Goal: Use online tool/utility: Utilize a website feature to perform a specific function

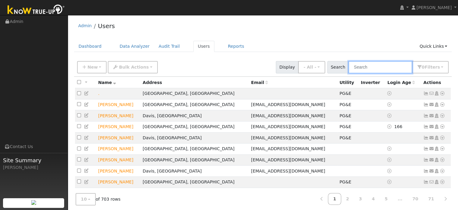
click at [362, 68] on input "text" at bounding box center [381, 67] width 64 height 12
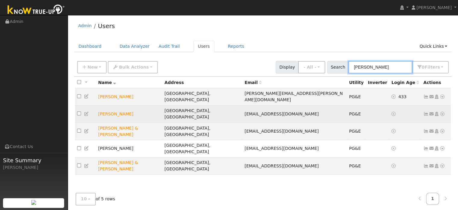
type input "[PERSON_NAME]"
click at [442, 112] on icon at bounding box center [442, 114] width 5 height 4
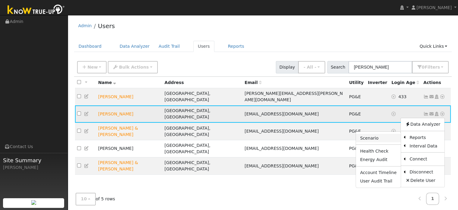
click at [377, 134] on link "Scenario" at bounding box center [378, 138] width 45 height 8
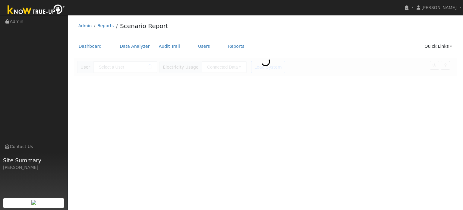
type input "[PERSON_NAME]"
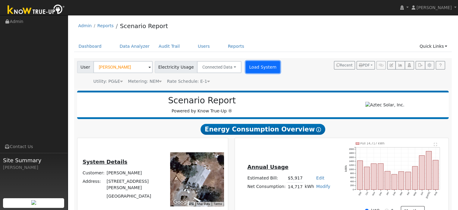
click at [258, 65] on button "Load System" at bounding box center [263, 67] width 34 height 12
click at [418, 66] on button "button" at bounding box center [420, 65] width 9 height 8
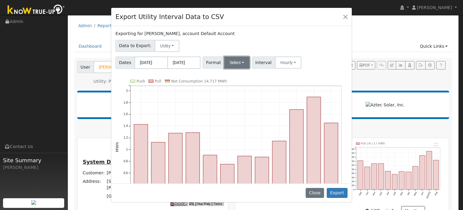
click at [225, 64] on button "Select" at bounding box center [237, 62] width 26 height 12
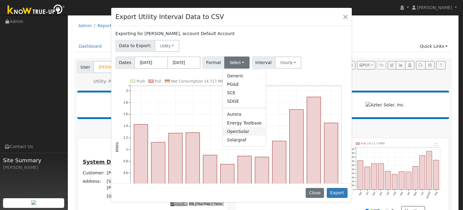
click at [228, 133] on link "OpenSolar" at bounding box center [244, 131] width 43 height 8
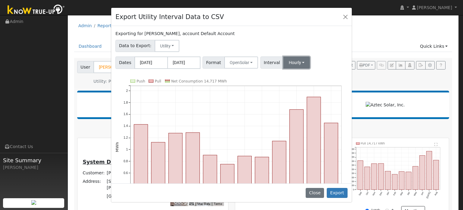
click at [287, 61] on button "Hourly" at bounding box center [296, 62] width 27 height 12
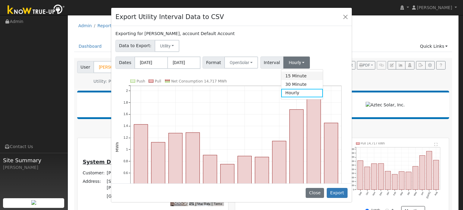
click at [290, 79] on link "15 Minute" at bounding box center [302, 75] width 42 height 8
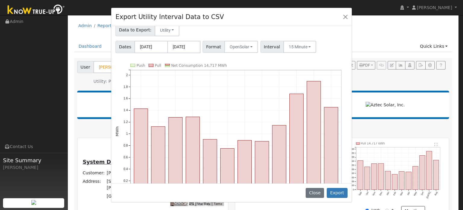
scroll to position [43, 0]
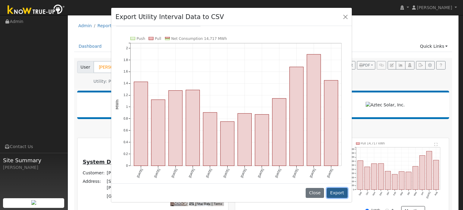
click at [334, 191] on button "Export" at bounding box center [337, 192] width 21 height 10
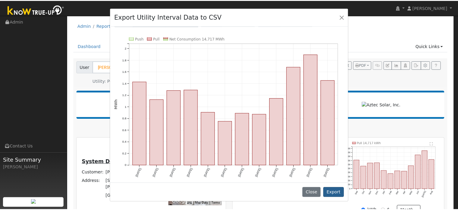
scroll to position [0, 0]
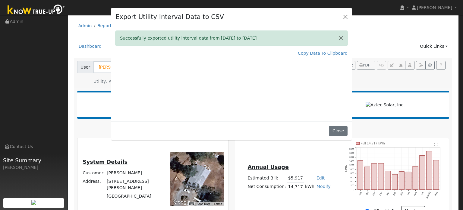
click at [458, 205] on div at bounding box center [458, 205] width 0 height 0
click at [345, 18] on button "Close" at bounding box center [345, 16] width 8 height 8
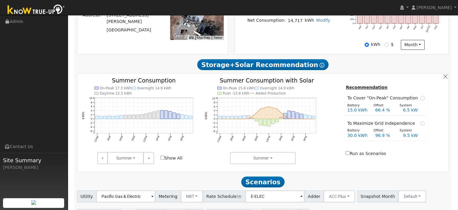
scroll to position [203, 0]
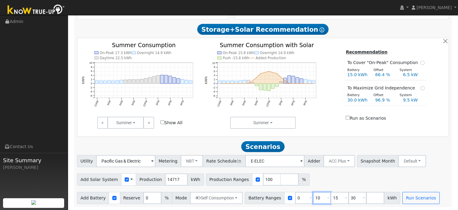
drag, startPoint x: 306, startPoint y: 198, endPoint x: 300, endPoint y: 200, distance: 6.4
click at [300, 200] on div "Battery Ranges 0 Overrides Reserve % Mode None None Self Consumption Peak Savin…" at bounding box center [323, 197] width 156 height 12
type input "15"
type input "30"
type input "15"
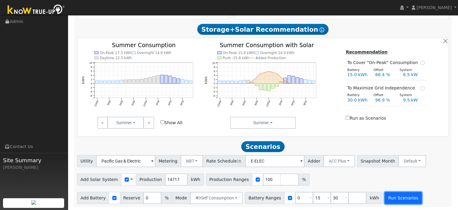
click at [385, 197] on button "Run Scenarios" at bounding box center [403, 197] width 37 height 12
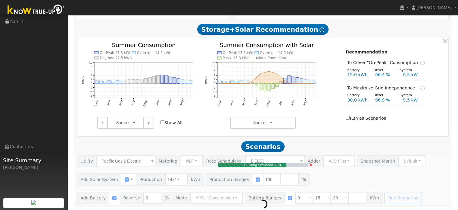
type input "9.8"
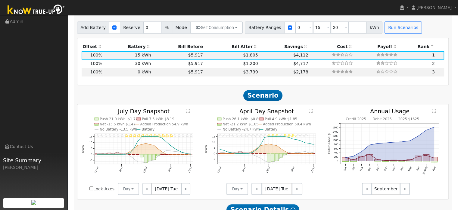
scroll to position [301, 0]
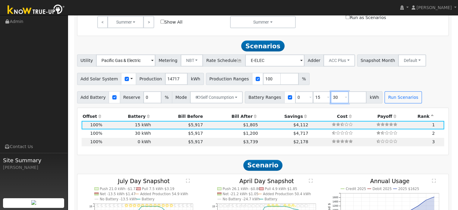
drag, startPoint x: 332, startPoint y: 99, endPoint x: 333, endPoint y: 92, distance: 6.5
click at [331, 98] on input "30" at bounding box center [340, 97] width 18 height 12
click at [281, 82] on input "number" at bounding box center [290, 79] width 18 height 12
type input "74"
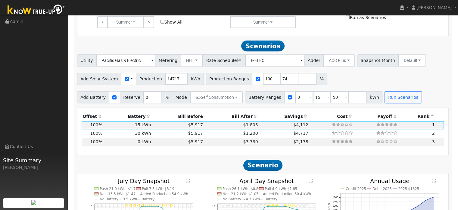
type input "100"
click at [333, 83] on div "Add Solar System Use CSV Data Production 14717 kWh Production Ranges 74 100 %" at bounding box center [263, 78] width 374 height 14
click at [392, 102] on button "Run Scenarios" at bounding box center [403, 97] width 37 height 12
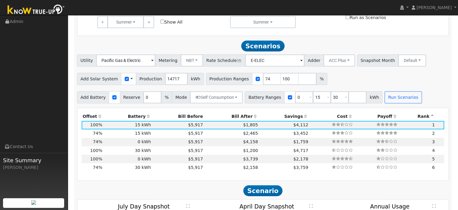
scroll to position [326, 0]
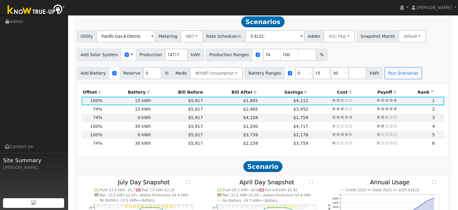
click at [235, 93] on th "Bill After" at bounding box center [231, 92] width 55 height 8
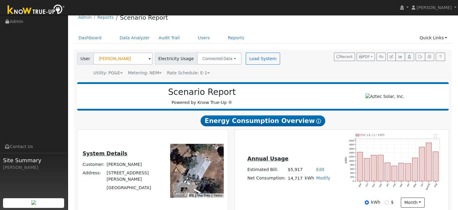
scroll to position [0, 0]
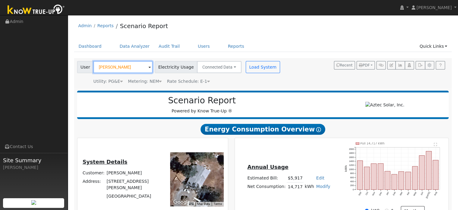
click at [145, 66] on input "[PERSON_NAME]" at bounding box center [122, 67] width 59 height 12
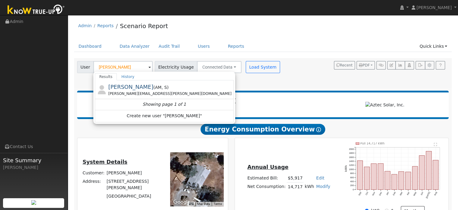
click at [291, 54] on div "Dashboard Data Analyzer Audit Trail Users Reports Quick Links Quick Add Quick C…" at bounding box center [263, 49] width 378 height 17
type input "[PERSON_NAME]"
